Goal: Task Accomplishment & Management: Complete application form

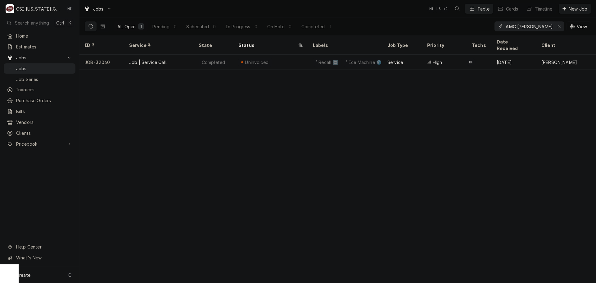
click at [557, 26] on div "Erase input" at bounding box center [559, 26] width 6 height 6
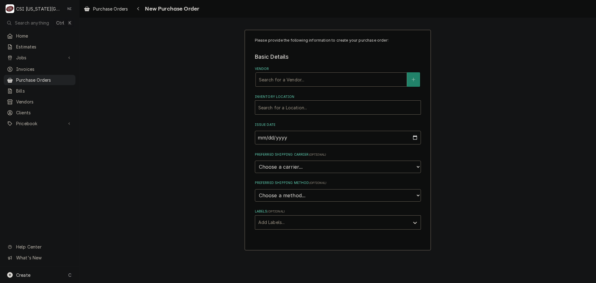
click at [283, 76] on div "Vendor" at bounding box center [331, 79] width 145 height 11
type input "home"
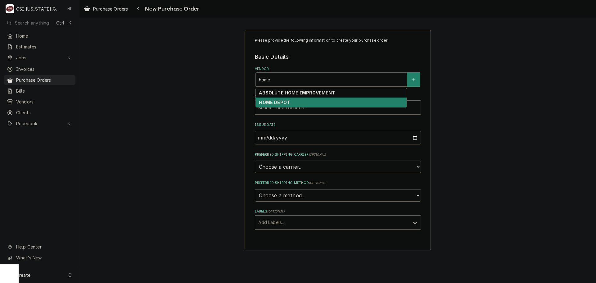
click at [286, 99] on div "HOME DEPOT" at bounding box center [331, 103] width 151 height 10
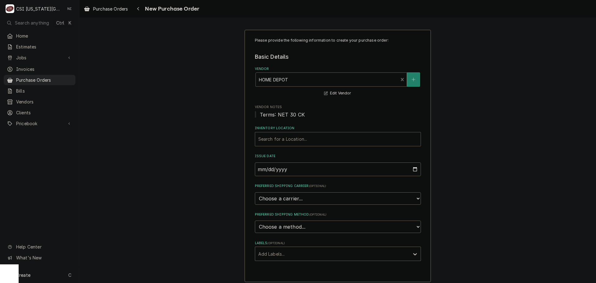
click at [288, 139] on div "Inventory Location" at bounding box center [337, 139] width 159 height 11
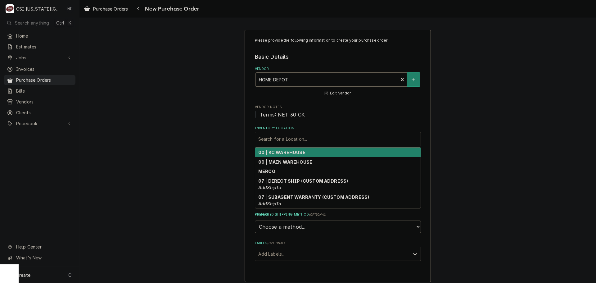
click at [285, 155] on strong "00 | KC WAREHOUSE" at bounding box center [281, 152] width 47 height 5
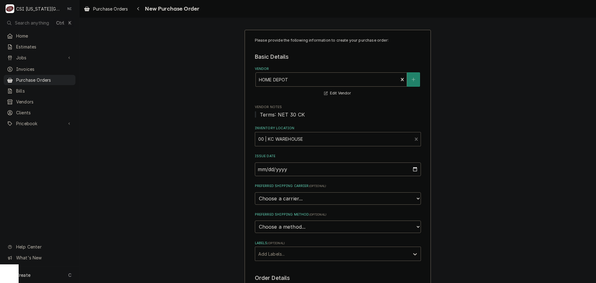
click at [288, 254] on div "Labels" at bounding box center [332, 253] width 148 height 11
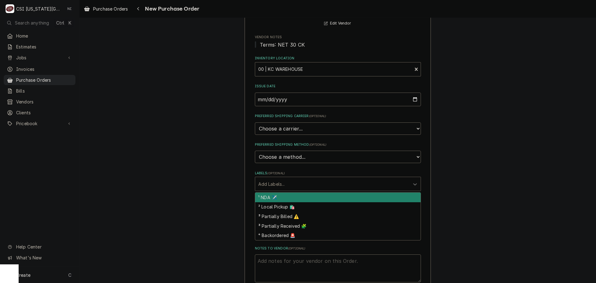
scroll to position [124, 0]
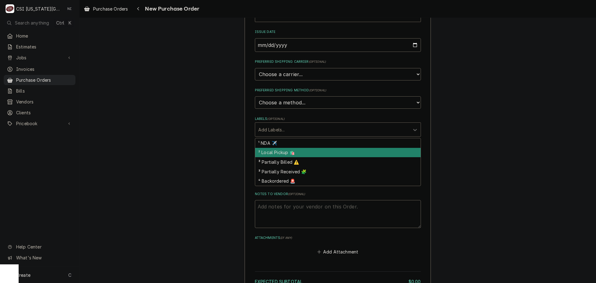
click at [281, 152] on div "² Local Pickup 🛍️" at bounding box center [338, 153] width 166 height 10
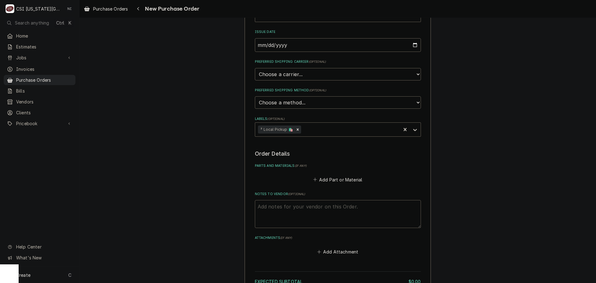
click at [306, 207] on textarea "Notes to Vendor ( optional )" at bounding box center [338, 214] width 166 height 28
type textarea "x"
type textarea "w"
type textarea "x"
type textarea "wi"
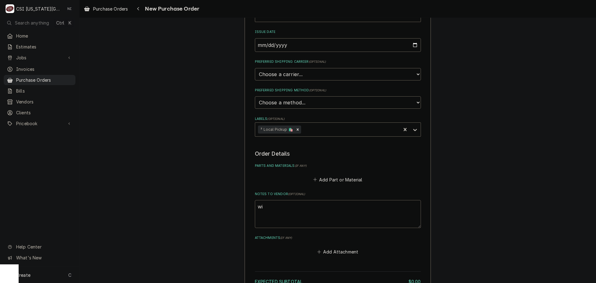
type textarea "x"
type textarea "wil"
type textarea "x"
type textarea "will"
click at [331, 181] on button "Add Part or Material" at bounding box center [337, 179] width 51 height 9
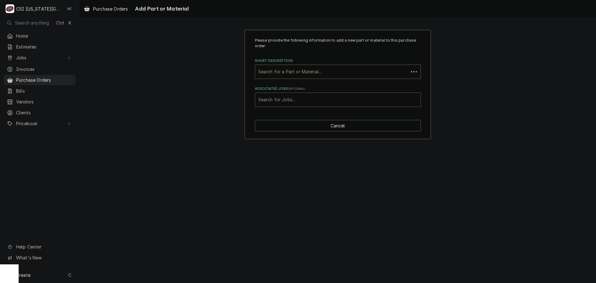
click at [324, 101] on div "Associated Jobs" at bounding box center [337, 99] width 159 height 11
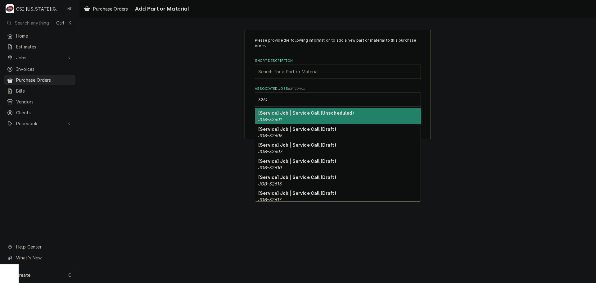
type input "32623"
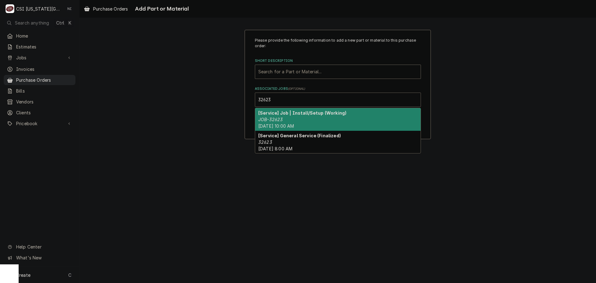
click at [310, 120] on div "[Service] Job | Install/Setup (Working) JOB-32623 Tue, Sep 9th, 2025 - 10:00 AM" at bounding box center [338, 119] width 166 height 23
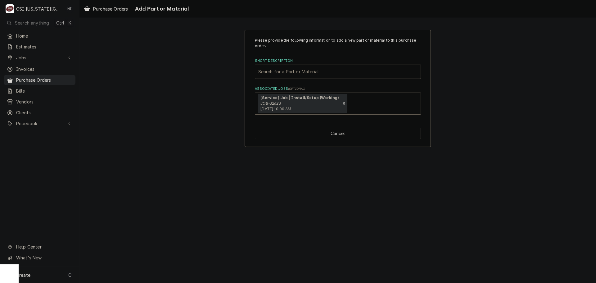
click at [311, 75] on div "Short Description" at bounding box center [337, 71] width 159 height 11
type input "misc serv"
drag, startPoint x: 286, startPoint y: 70, endPoint x: 261, endPoint y: 70, distance: 25.5
click at [261, 70] on div "Short Description" at bounding box center [337, 71] width 159 height 11
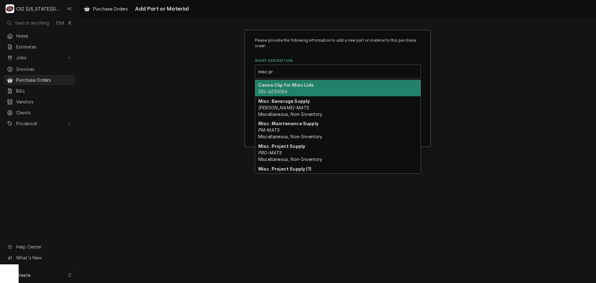
type input "misc pro"
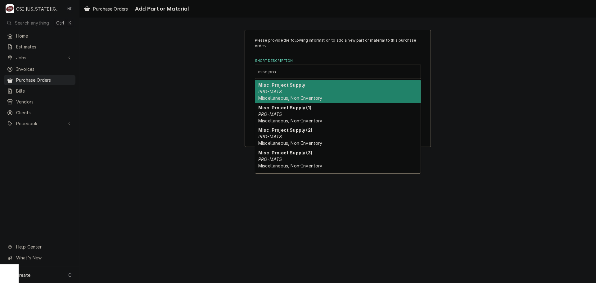
click at [296, 92] on div "Misc. Project Supply PRO-MATS Miscellaneous, Non-Inventory" at bounding box center [338, 91] width 166 height 23
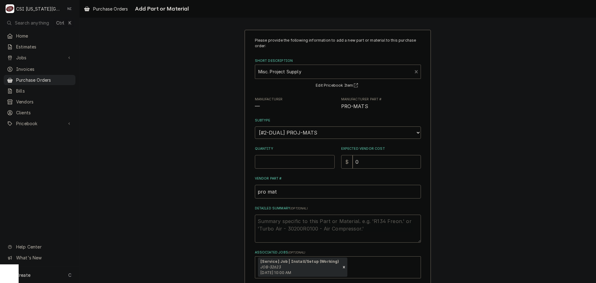
click at [283, 163] on input "Quantity" at bounding box center [295, 162] width 80 height 14
type textarea "x"
type input "1"
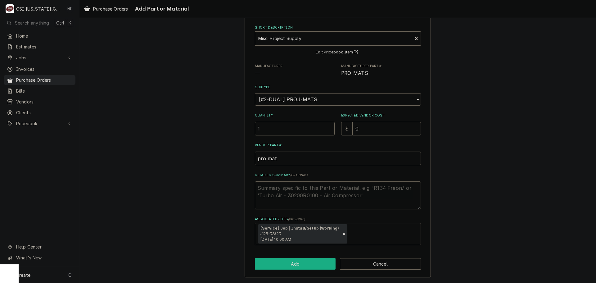
click at [303, 261] on button "Add" at bounding box center [295, 263] width 81 height 11
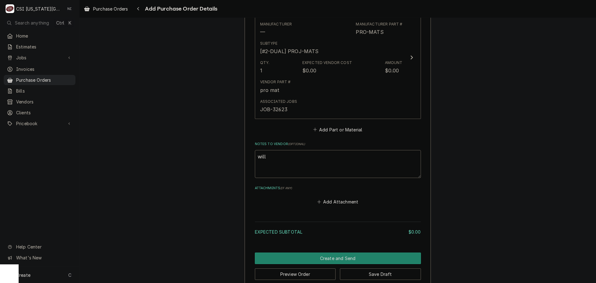
scroll to position [310, 0]
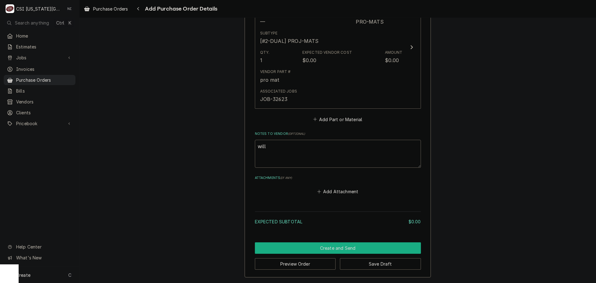
click at [357, 246] on button "Create and Send" at bounding box center [338, 247] width 166 height 11
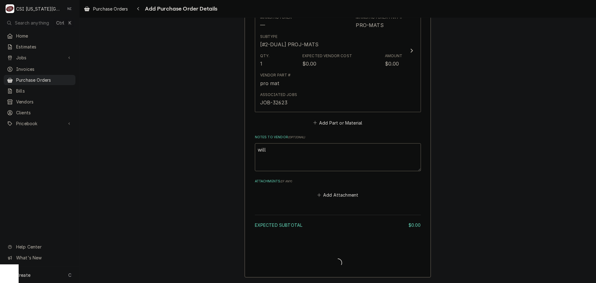
type textarea "x"
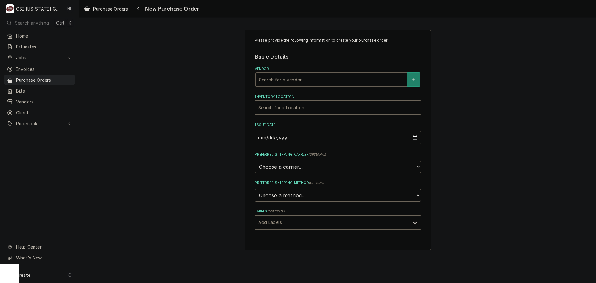
click at [283, 82] on div "Vendor" at bounding box center [331, 79] width 145 height 11
click at [329, 81] on div "Vendor" at bounding box center [331, 79] width 145 height 11
type input "foxx"
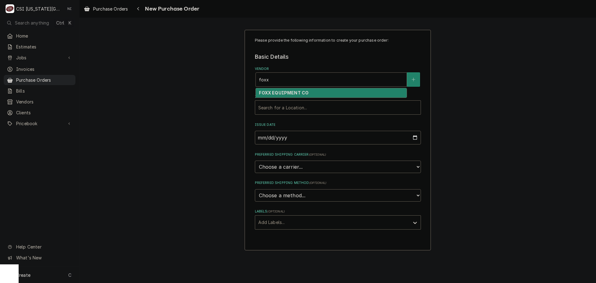
click at [288, 90] on div "FOXX EQUIPMENT CO" at bounding box center [331, 93] width 151 height 10
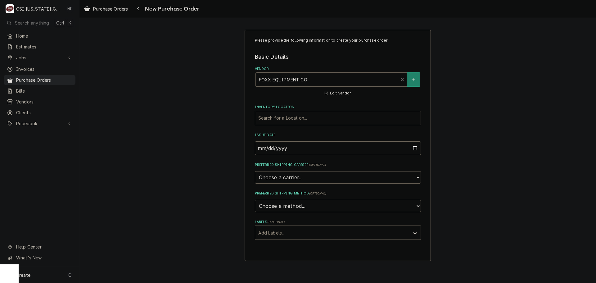
click at [285, 118] on div "Inventory Location" at bounding box center [337, 117] width 159 height 11
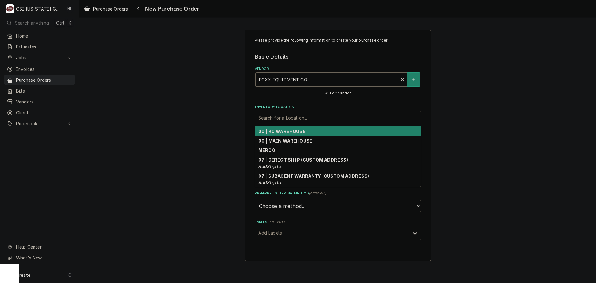
click at [284, 130] on strong "00 | KC WAREHOUSE" at bounding box center [281, 131] width 47 height 5
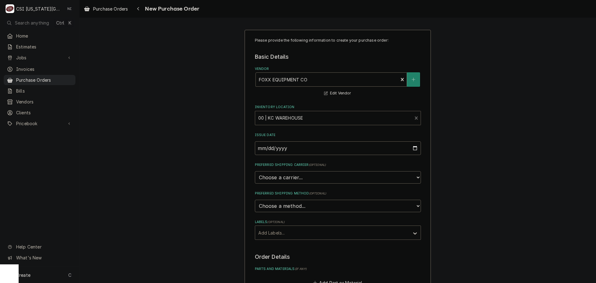
click at [278, 231] on div "Labels" at bounding box center [332, 232] width 148 height 11
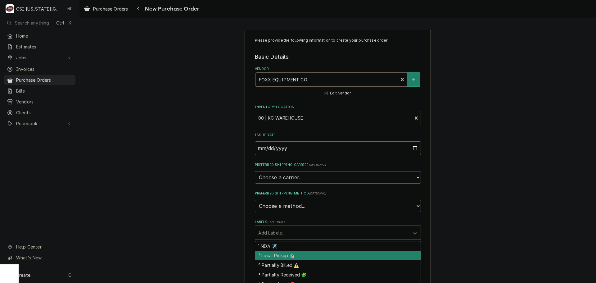
click at [275, 255] on div "² Local Pickup 🛍️" at bounding box center [338, 256] width 166 height 10
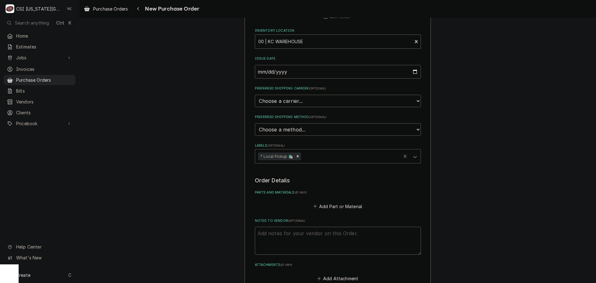
scroll to position [163, 0]
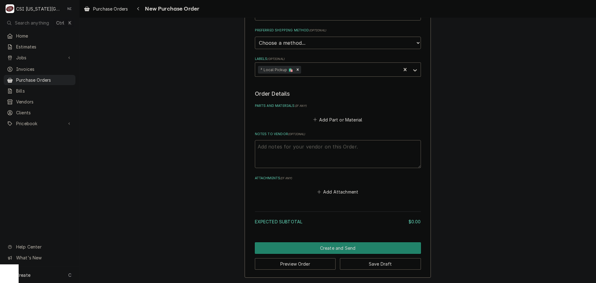
click at [300, 153] on textarea "Notes to Vendor ( optional )" at bounding box center [338, 154] width 166 height 28
type textarea "x"
type textarea "s"
type textarea "x"
type textarea "se"
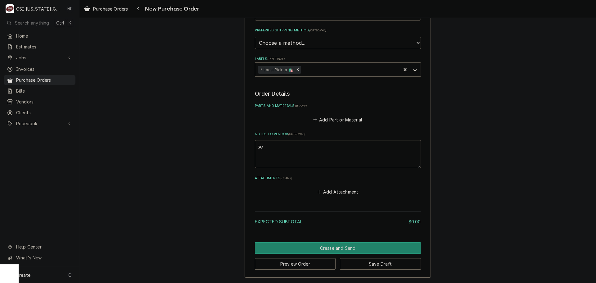
type textarea "x"
type textarea "sea"
type textarea "x"
type textarea "sean"
click at [336, 119] on button "Add Part or Material" at bounding box center [337, 119] width 51 height 9
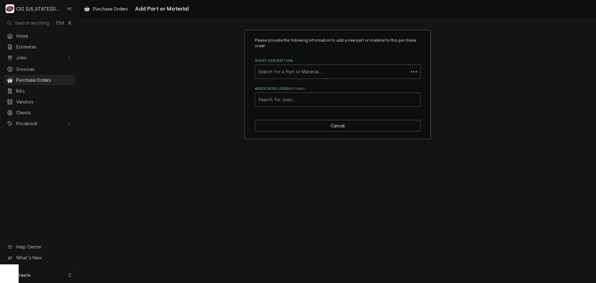
click at [322, 99] on div "Associated Jobs" at bounding box center [337, 99] width 159 height 11
type input "32623"
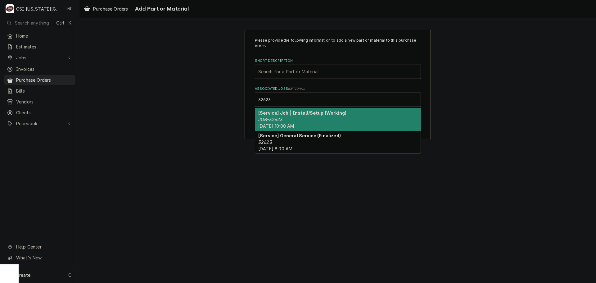
click at [319, 117] on div "[Service] Job | Install/Setup (Working) JOB-32623 Tue, Sep 9th, 2025 - 10:00 AM" at bounding box center [338, 119] width 166 height 23
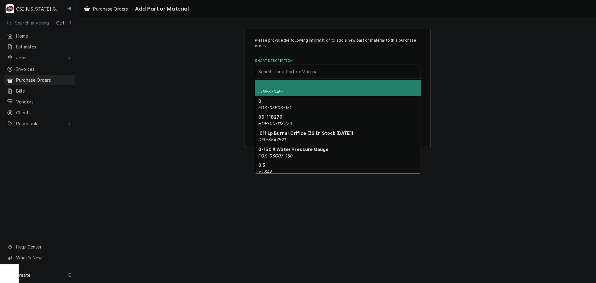
click at [301, 70] on div "Short Description" at bounding box center [337, 71] width 159 height 11
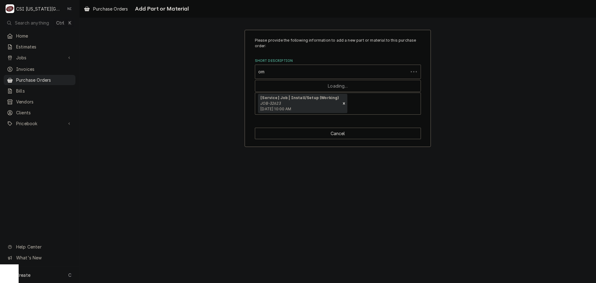
type input "o"
type input "misc serv"
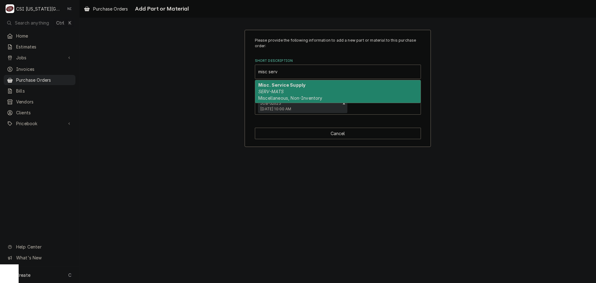
click at [315, 86] on div "Misc. Service Supply SERV-MATS Miscellaneous, Non-Inventory" at bounding box center [338, 91] width 166 height 23
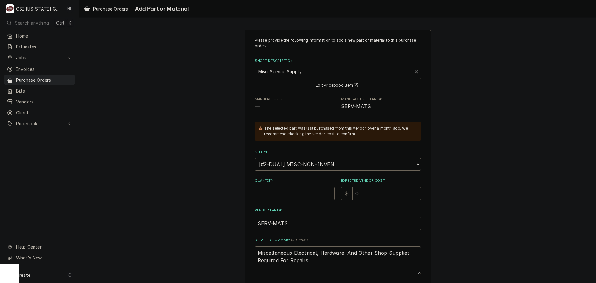
click at [302, 196] on input "Quantity" at bounding box center [295, 194] width 80 height 14
type textarea "x"
type input "1"
drag, startPoint x: 330, startPoint y: 73, endPoint x: 335, endPoint y: 70, distance: 4.9
click at [330, 72] on div "Short Description" at bounding box center [333, 71] width 151 height 11
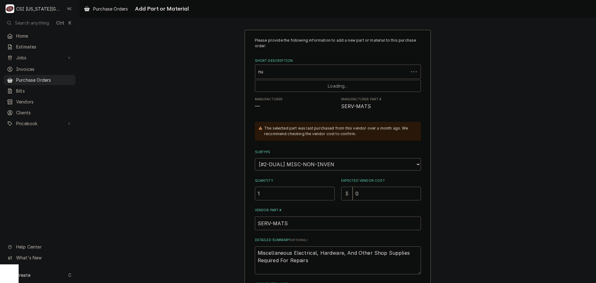
type input "n"
type input "misc bev"
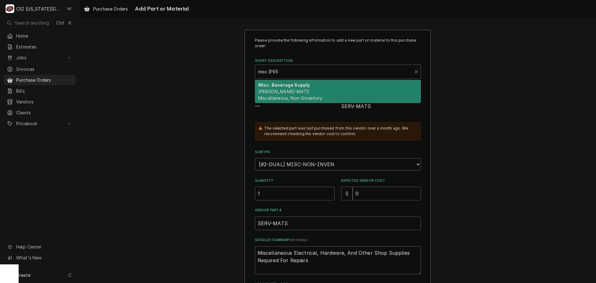
click at [295, 93] on div "Misc. Beverage Supply BEV-MATS Miscellaneous, Non-Inventory" at bounding box center [338, 91] width 166 height 23
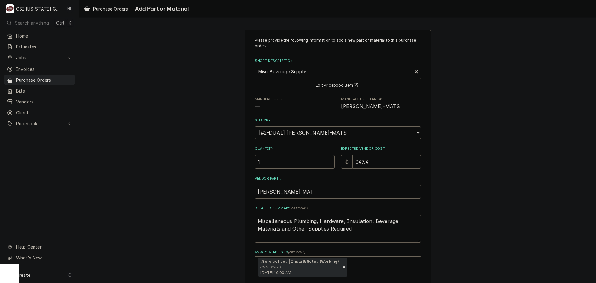
drag, startPoint x: 347, startPoint y: 232, endPoint x: 211, endPoint y: 206, distance: 139.3
click at [211, 207] on div "Please provide the following information to add a new part or material to this …" at bounding box center [337, 170] width 517 height 292
type textarea "x"
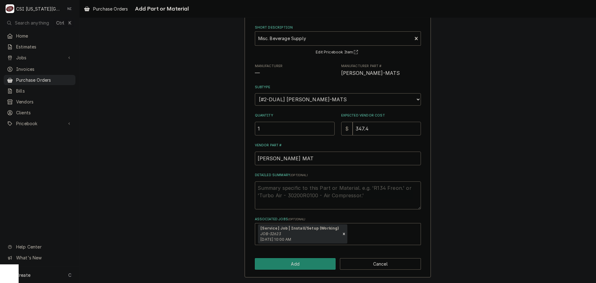
drag, startPoint x: 370, startPoint y: 126, endPoint x: 326, endPoint y: 120, distance: 43.6
click at [320, 125] on div "Quantity 1 Expected Vendor Cost $ 347.4" at bounding box center [338, 124] width 166 height 22
type textarea "x"
type input "0"
click at [316, 260] on button "Add" at bounding box center [295, 263] width 81 height 11
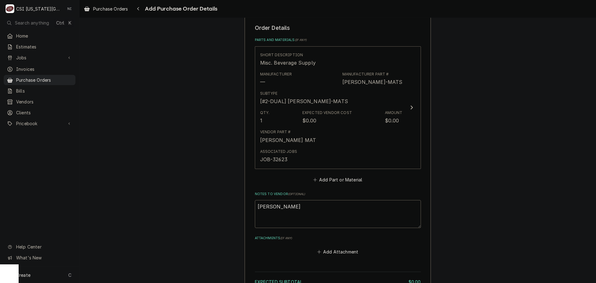
scroll to position [289, 0]
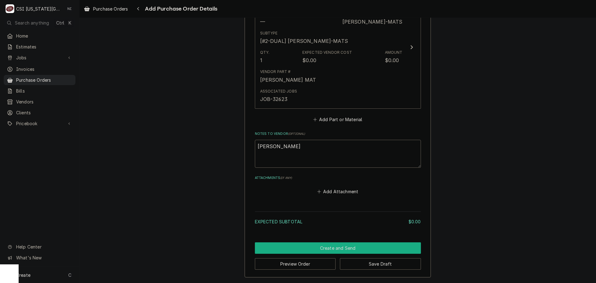
click at [357, 247] on button "Create and Send" at bounding box center [338, 247] width 166 height 11
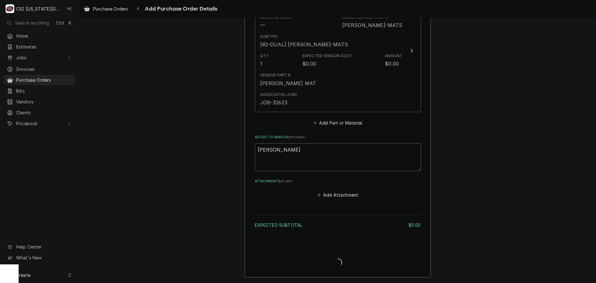
type textarea "x"
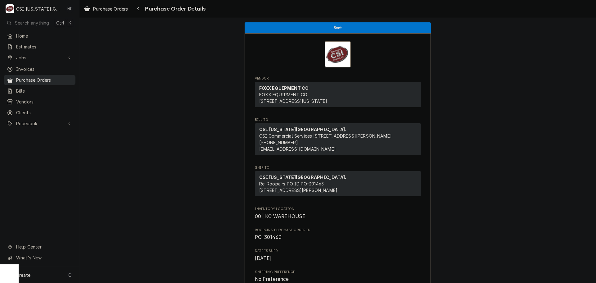
click at [57, 77] on span "Purchase Orders" at bounding box center [44, 80] width 56 height 7
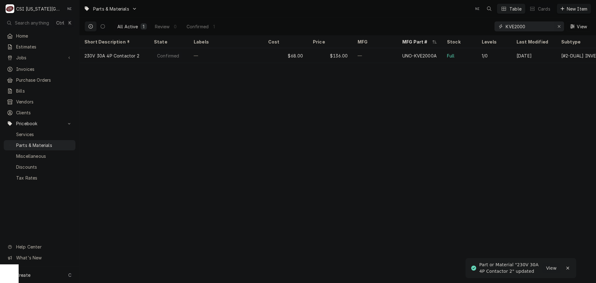
click at [560, 25] on icon "Erase input" at bounding box center [559, 26] width 3 height 4
